Goal: Transaction & Acquisition: Book appointment/travel/reservation

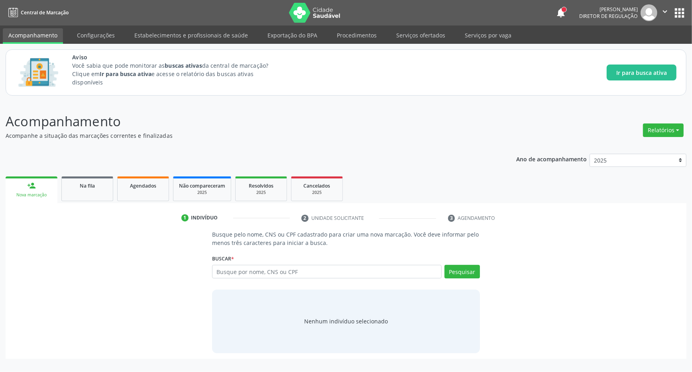
click at [246, 274] on input "text" at bounding box center [327, 272] width 230 height 14
type input "7021077208557097"
click at [458, 274] on button "Pesquisar" at bounding box center [461, 272] width 35 height 14
drag, startPoint x: 283, startPoint y: 268, endPoint x: 218, endPoint y: 271, distance: 65.8
click at [257, 270] on input "7021077208557097" at bounding box center [327, 272] width 230 height 14
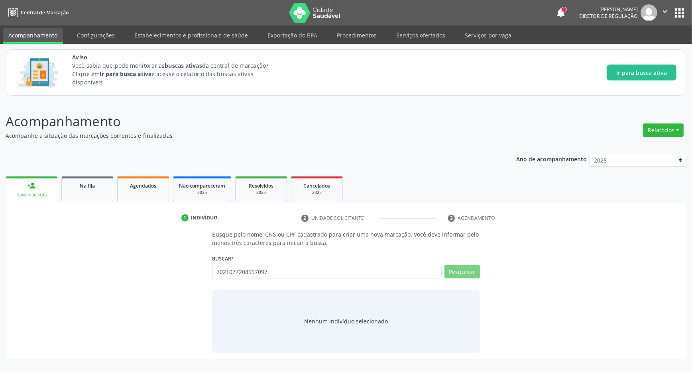
click at [204, 273] on div "Busque pelo nome, CNS ou CPF cadastrado para criar uma nova marcação. Você deve…" at bounding box center [346, 291] width 670 height 123
drag, startPoint x: 274, startPoint y: 271, endPoint x: 180, endPoint y: 277, distance: 94.6
type input "70210772085570702107720857097"
drag, startPoint x: 342, startPoint y: 271, endPoint x: 211, endPoint y: 282, distance: 132.0
click at [212, 279] on input "70210772085570702107720857097" at bounding box center [327, 272] width 230 height 14
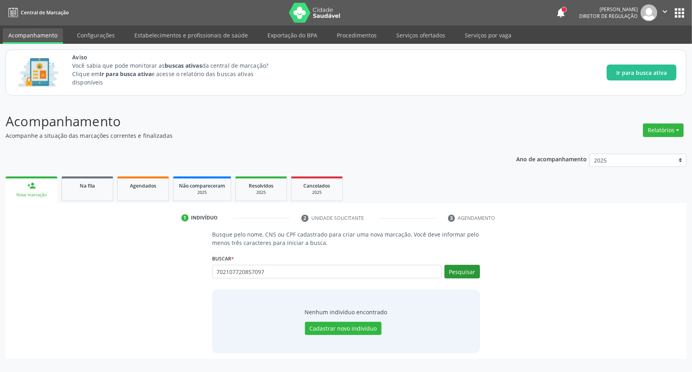
type input "702107720857097"
click at [462, 276] on button "Pesquisar" at bounding box center [461, 272] width 35 height 14
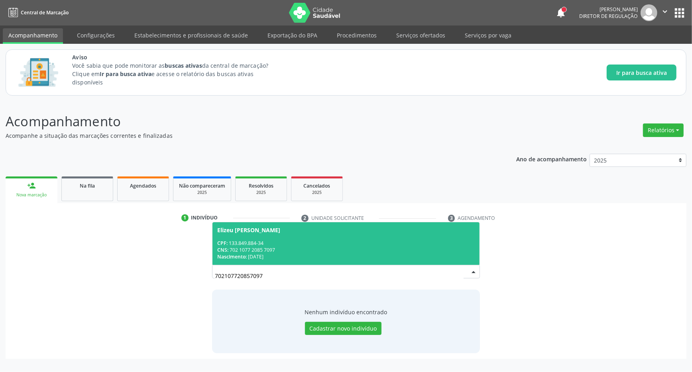
click at [309, 231] on div "Elizeu [PERSON_NAME]" at bounding box center [345, 230] width 257 height 6
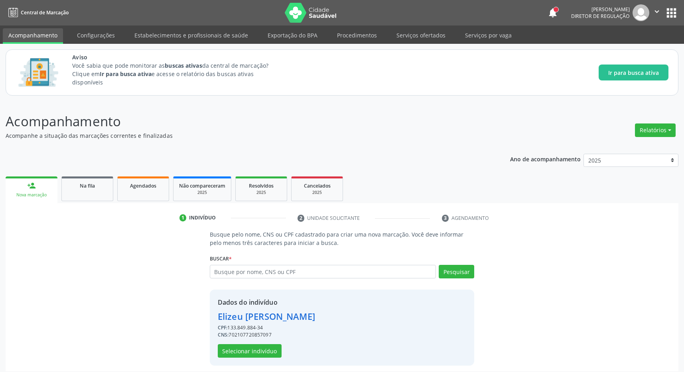
click at [257, 345] on div "Dados do indivíduo [PERSON_NAME] CPF: 133.849.884-34 CNS: 702107720857097 Selec…" at bounding box center [266, 328] width 97 height 60
click at [257, 349] on button "Selecionar indivíduo" at bounding box center [250, 351] width 64 height 14
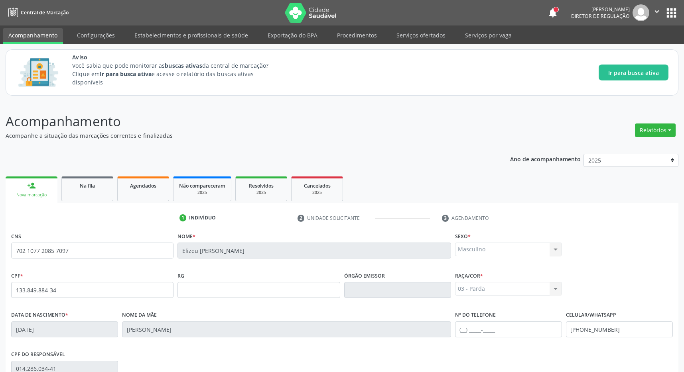
scroll to position [118, 0]
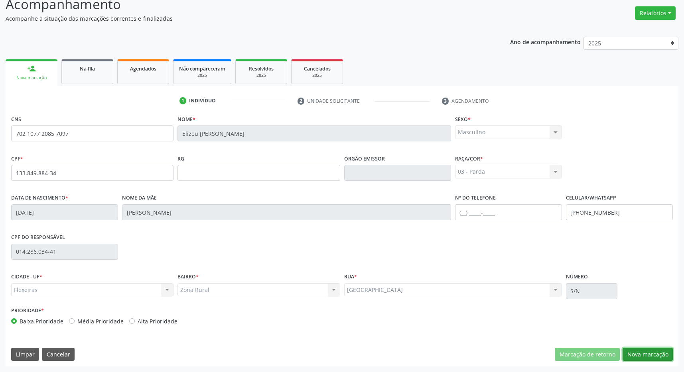
click at [653, 357] on button "Nova marcação" at bounding box center [647, 355] width 50 height 14
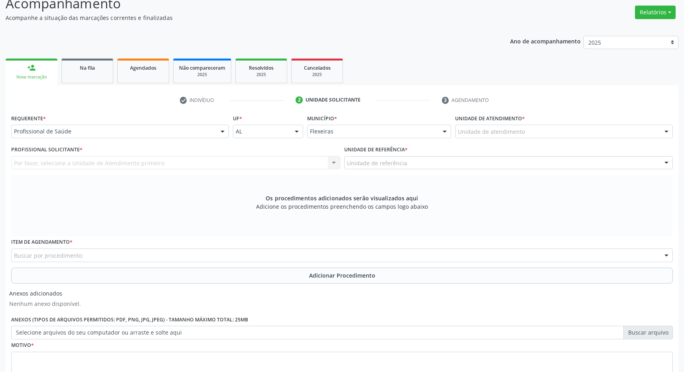
scroll to position [181, 0]
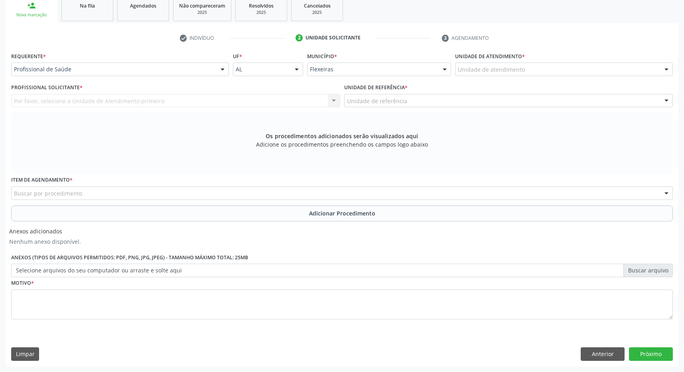
click at [578, 73] on div "Unidade de atendimento" at bounding box center [564, 70] width 218 height 14
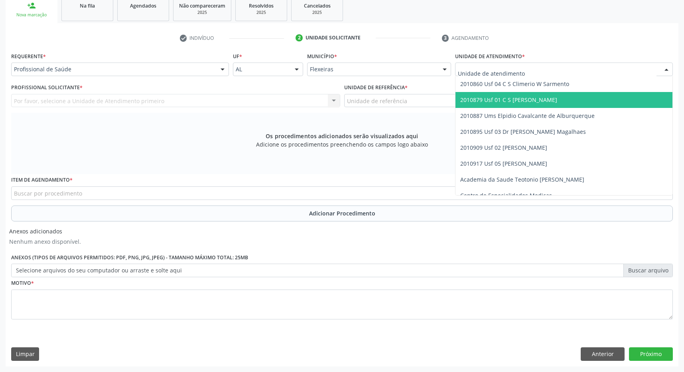
click at [557, 98] on span "2010879 Usf 01 C S [PERSON_NAME]" at bounding box center [563, 100] width 217 height 16
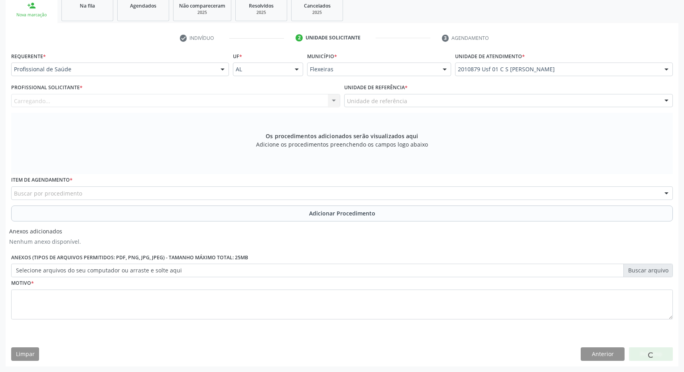
click at [557, 98] on div "Unidade de referência" at bounding box center [508, 101] width 329 height 14
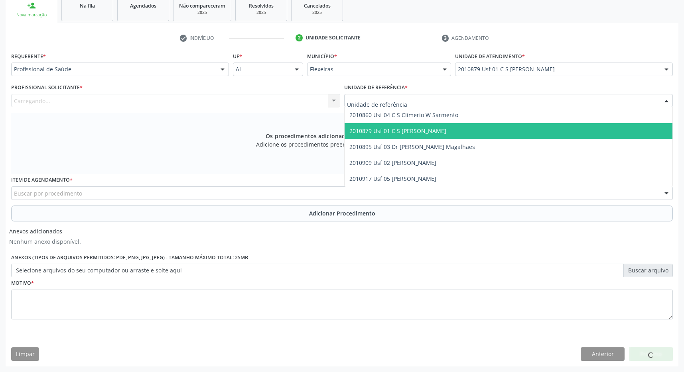
click at [542, 126] on span "2010879 Usf 01 C S [PERSON_NAME]" at bounding box center [508, 131] width 328 height 16
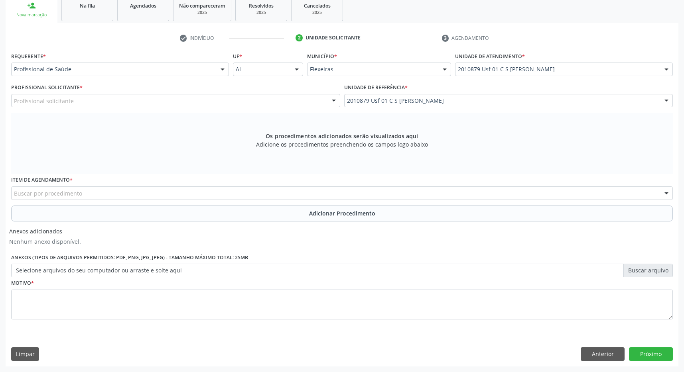
click at [132, 189] on div "Buscar por procedimento" at bounding box center [341, 194] width 661 height 14
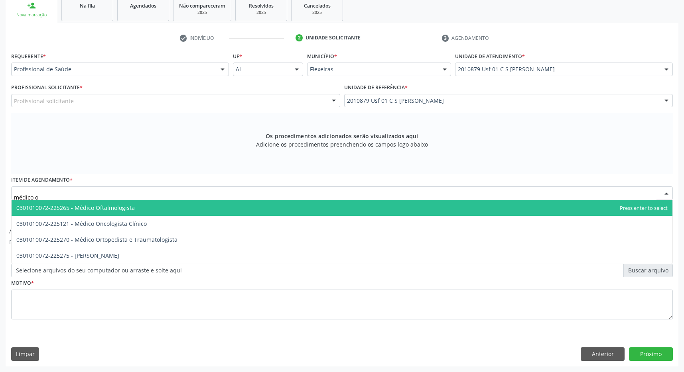
type input "médico of"
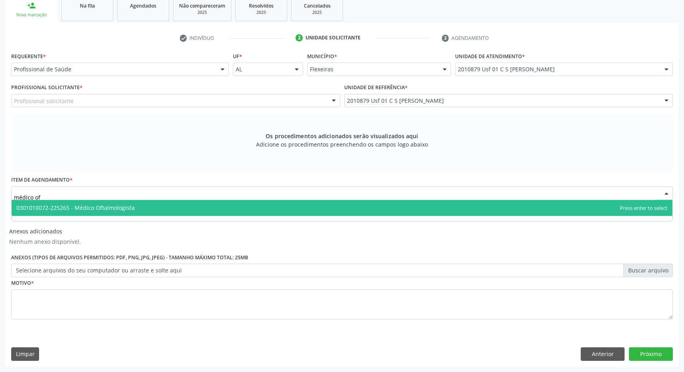
click at [118, 203] on span "0301010072-225265 - Médico Oftalmologista" at bounding box center [342, 208] width 660 height 16
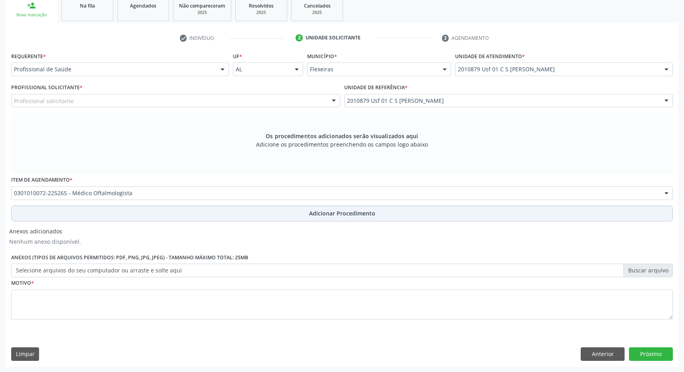
click at [336, 209] on span "Adicionar Procedimento" at bounding box center [342, 213] width 66 height 8
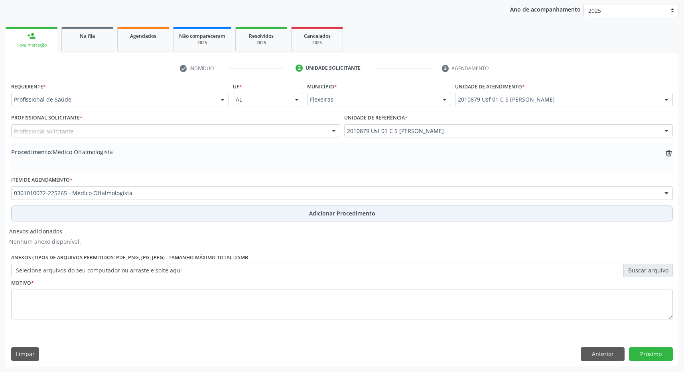
scroll to position [150, 0]
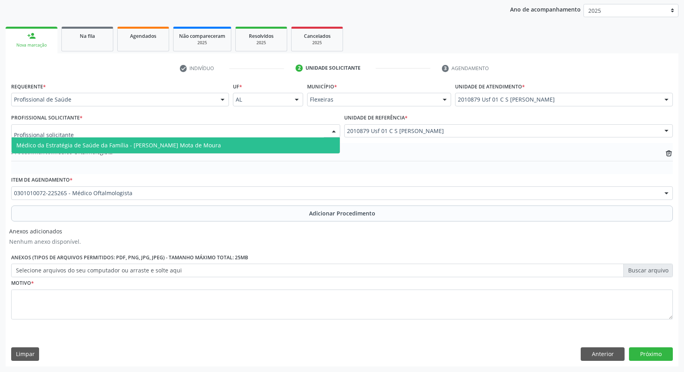
click at [158, 130] on div at bounding box center [175, 131] width 329 height 14
click at [154, 142] on span "Médico da Estratégia de Saúde da Família - [PERSON_NAME] Mota de Moura" at bounding box center [118, 145] width 204 height 8
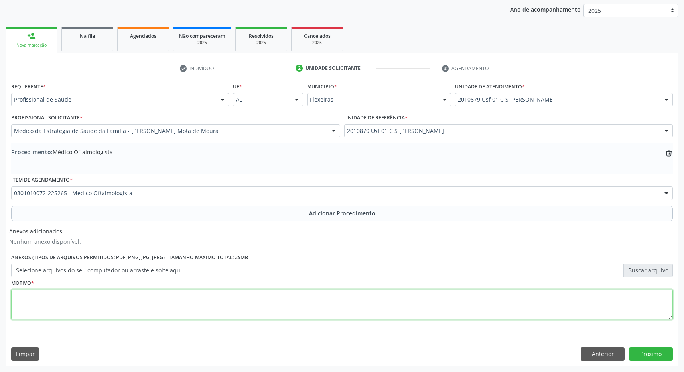
click at [147, 303] on textarea at bounding box center [341, 305] width 661 height 30
type textarea "catarata"
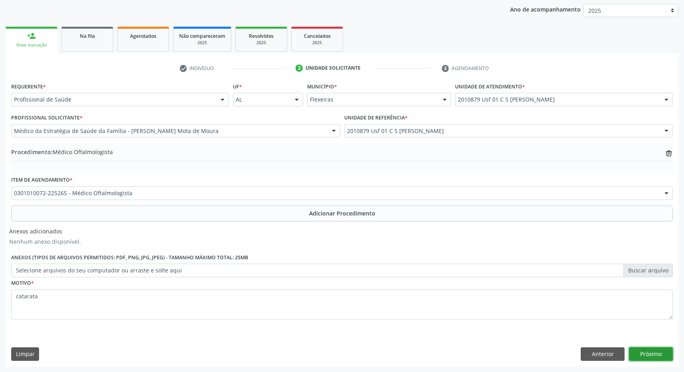
click at [651, 355] on button "Próximo" at bounding box center [651, 355] width 44 height 14
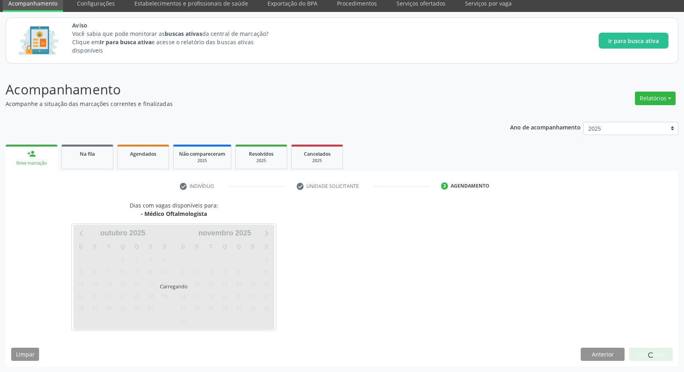
scroll to position [33, 0]
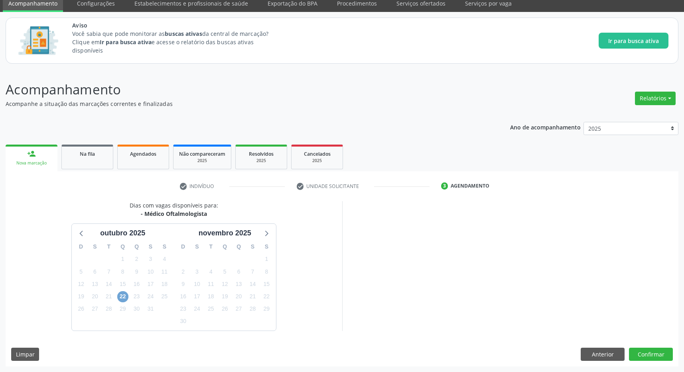
click at [125, 297] on span "22" at bounding box center [122, 296] width 11 height 11
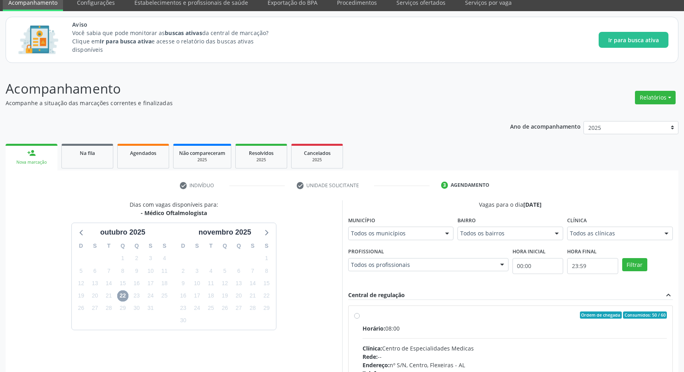
scroll to position [116, 0]
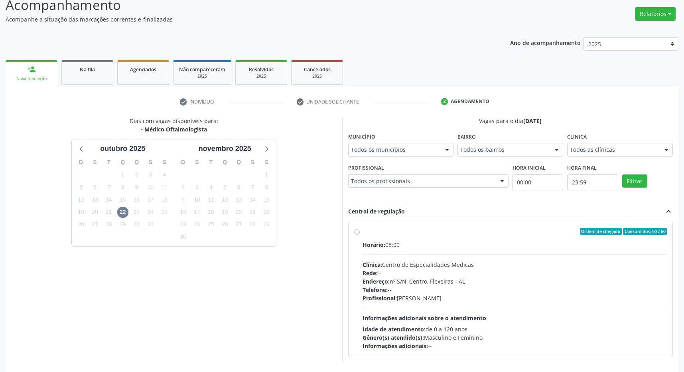
click at [478, 259] on div "Horário: 08:00 Clínica: Centro de Especialidades Medicas Rede: -- Endereço: [ST…" at bounding box center [514, 296] width 305 height 110
click at [360, 235] on input "Ordem de chegada Consumidos: 50 / 60 Horário: 08:00 Clínica: Centro de Especial…" at bounding box center [357, 231] width 6 height 7
radio input "true"
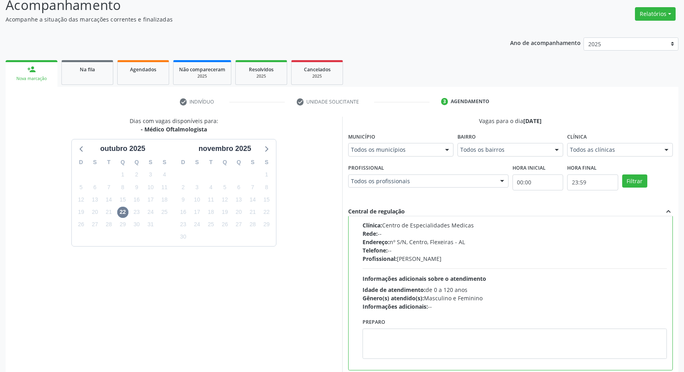
scroll to position [162, 0]
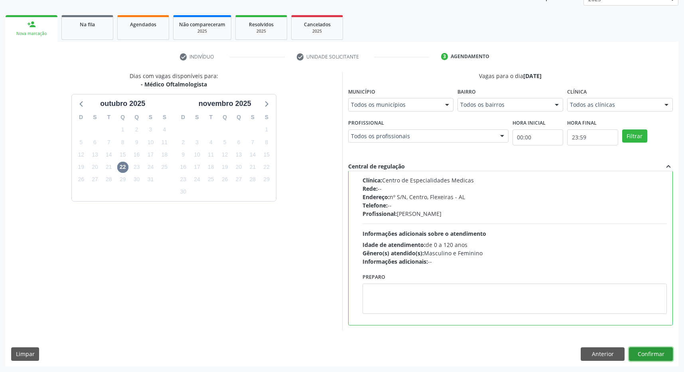
click at [663, 354] on button "Confirmar" at bounding box center [651, 355] width 44 height 14
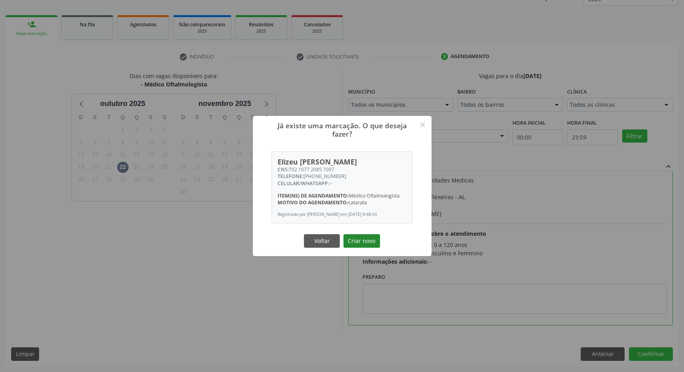
click at [355, 246] on button "Criar novo" at bounding box center [361, 241] width 37 height 14
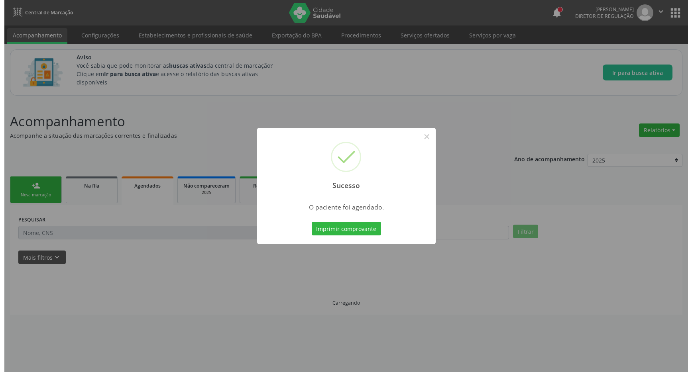
scroll to position [0, 0]
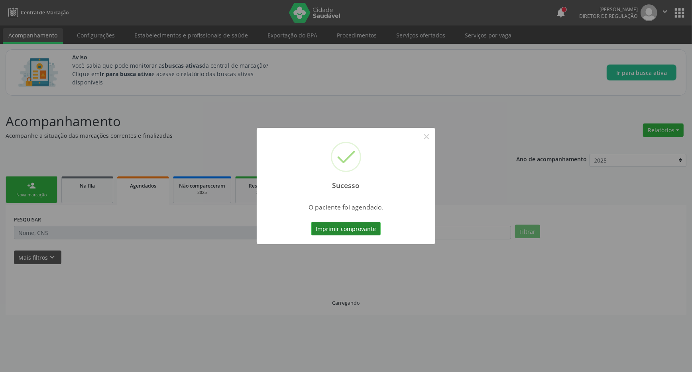
click at [342, 233] on button "Imprimir comprovante" at bounding box center [345, 229] width 69 height 14
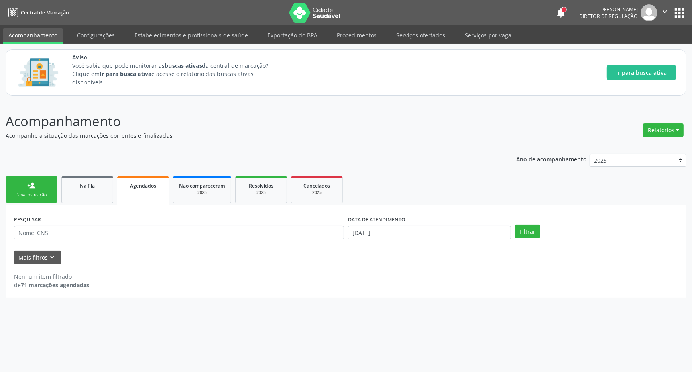
click at [679, 12] on button "apps" at bounding box center [679, 13] width 14 height 14
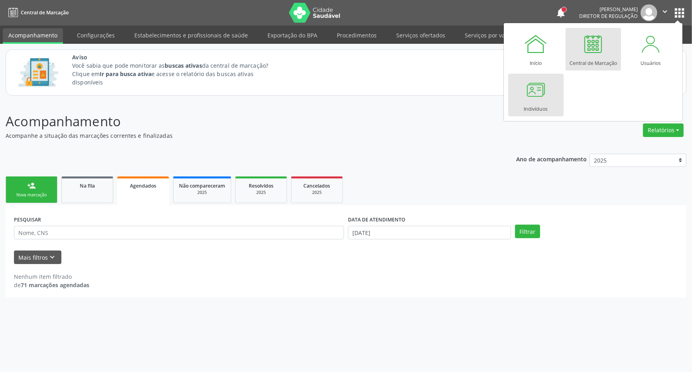
click at [525, 111] on div "Indivíduos" at bounding box center [536, 107] width 24 height 11
click at [540, 86] on div at bounding box center [536, 90] width 24 height 24
